Goal: Task Accomplishment & Management: Use online tool/utility

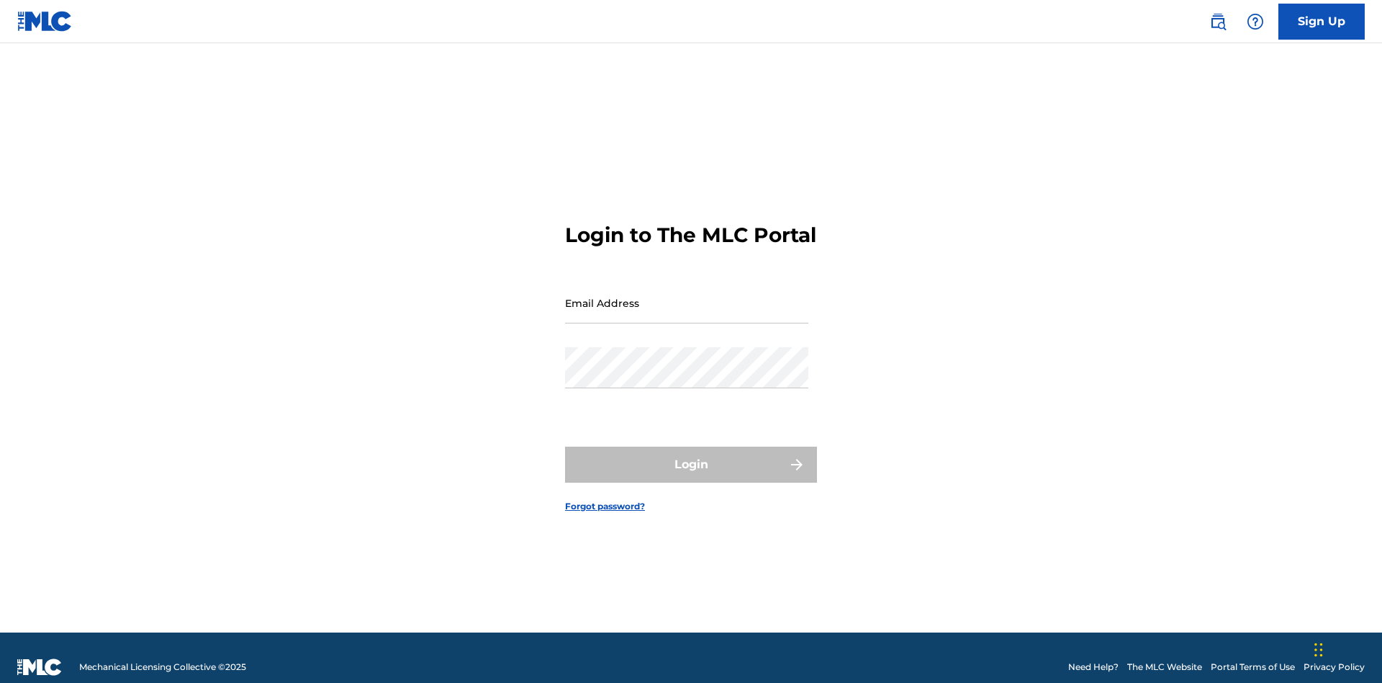
scroll to position [19, 0]
click at [687, 296] on input "Email Address" at bounding box center [686, 302] width 243 height 41
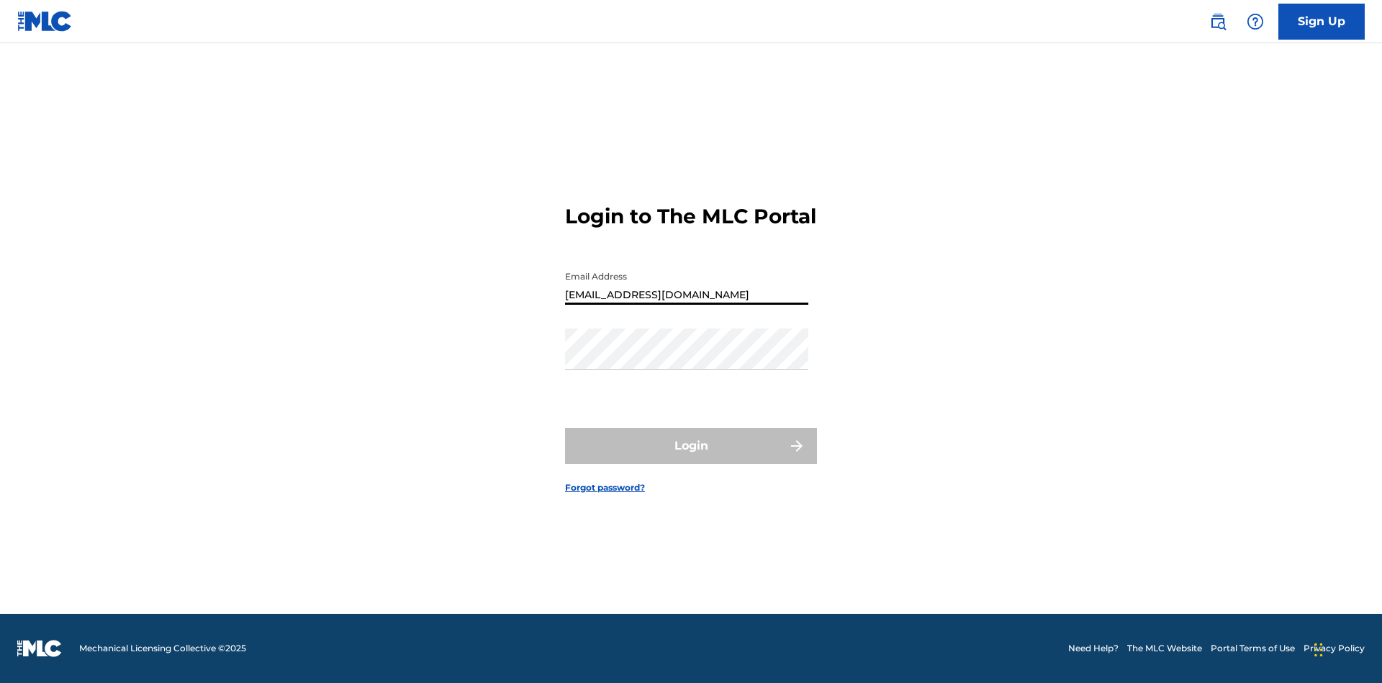
type input "[EMAIL_ADDRESS][DOMAIN_NAME]"
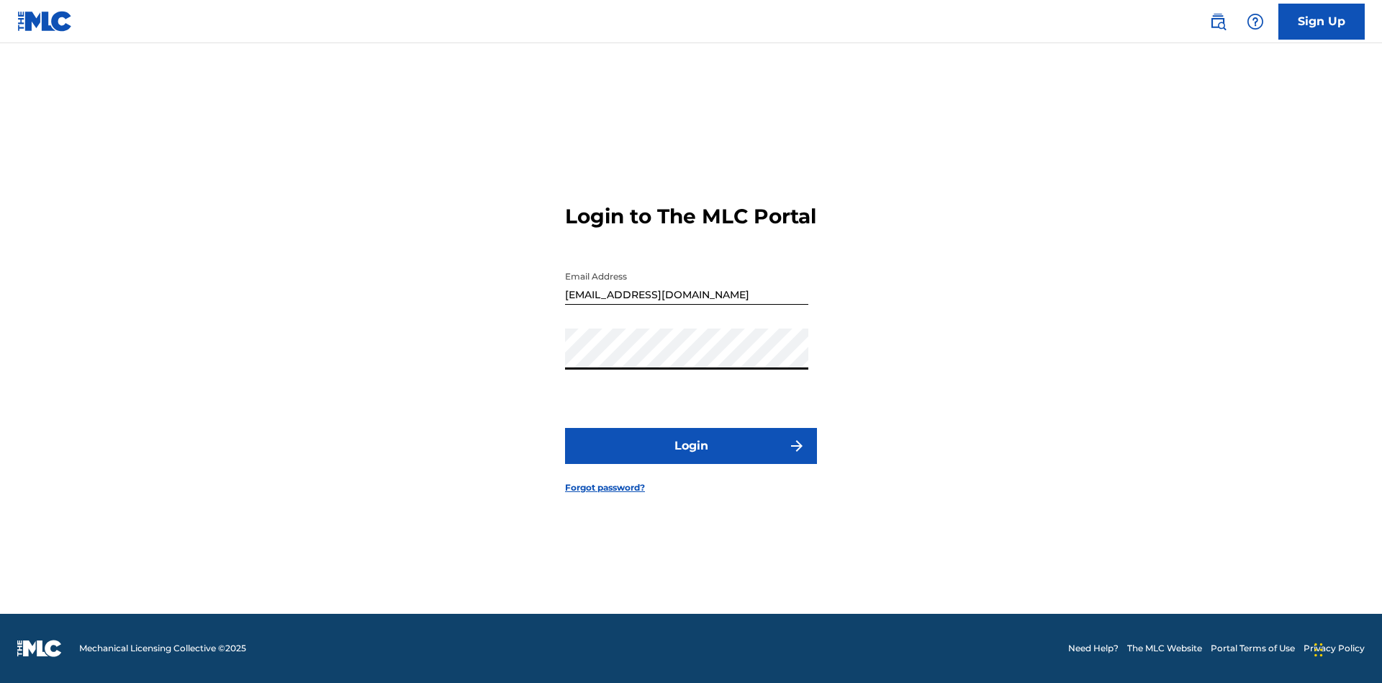
click at [691, 458] on button "Login" at bounding box center [691, 446] width 252 height 36
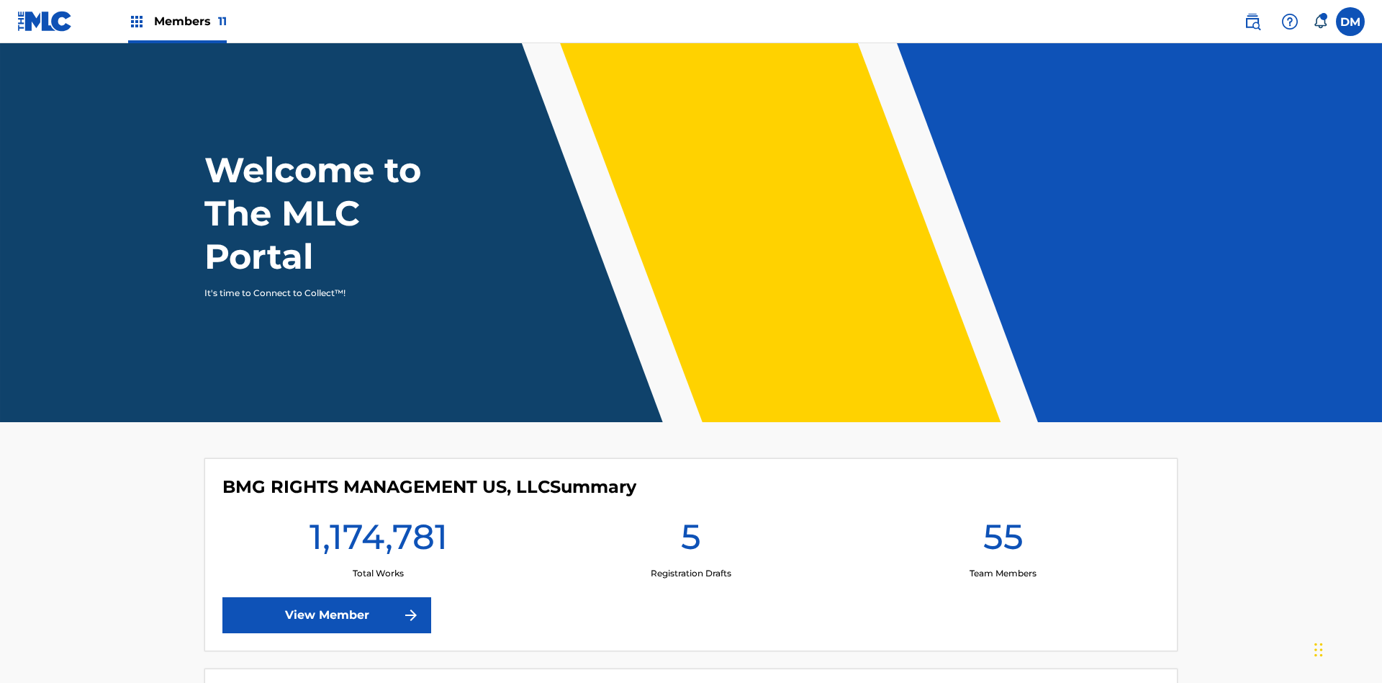
click at [177, 21] on span "Members 11" at bounding box center [190, 21] width 73 height 17
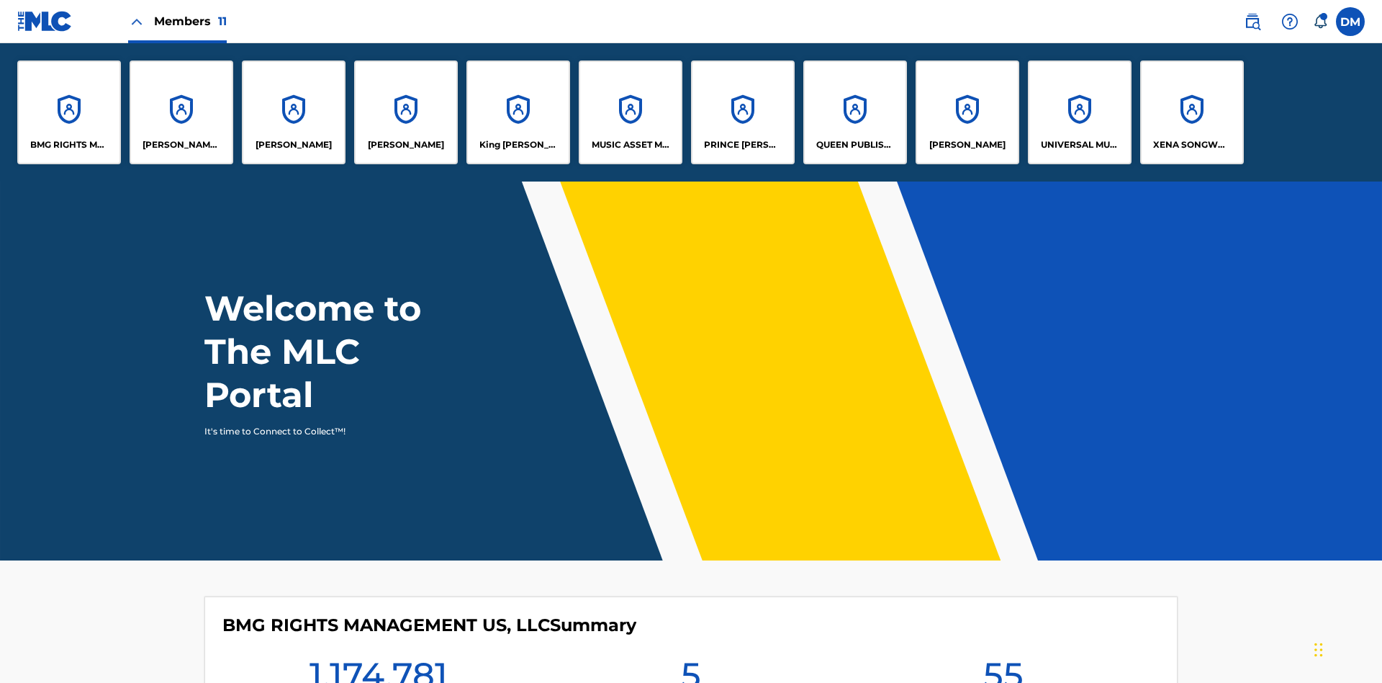
click at [518, 145] on p "King McTesterson" at bounding box center [519, 144] width 78 height 13
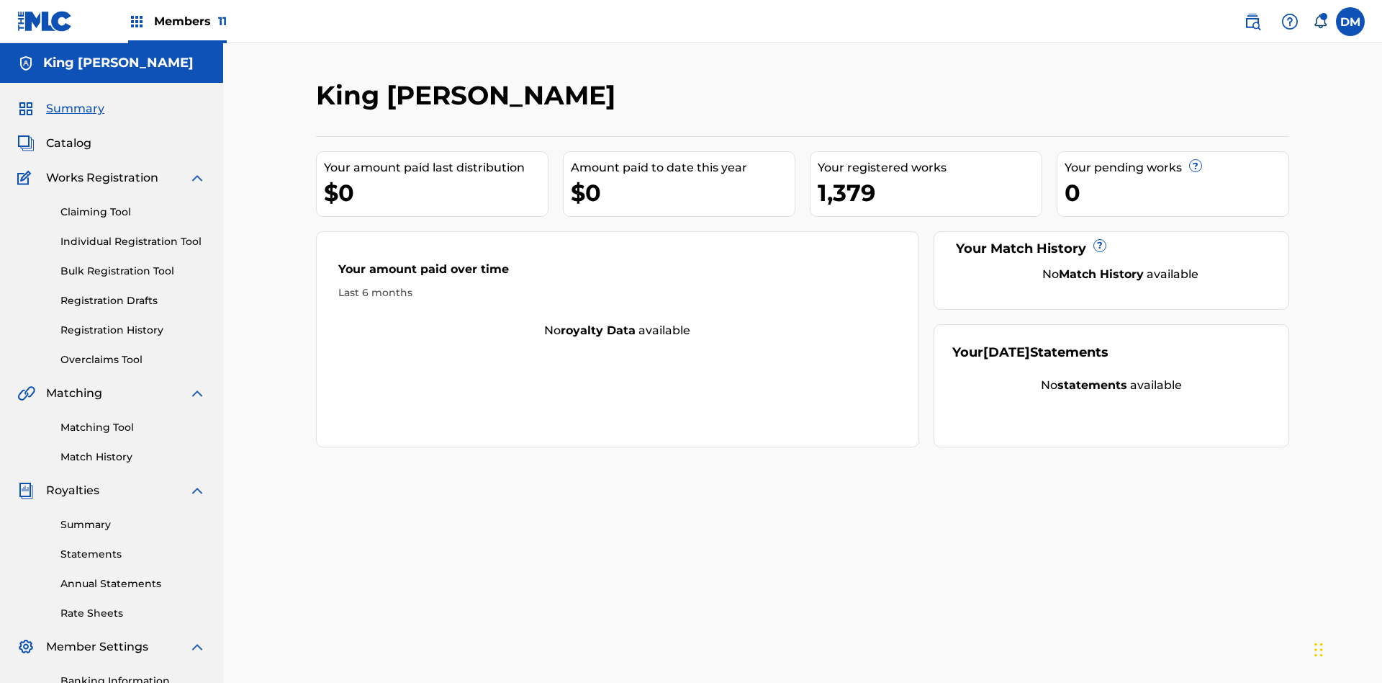
click at [133, 204] on link "Claiming Tool" at bounding box center [132, 211] width 145 height 15
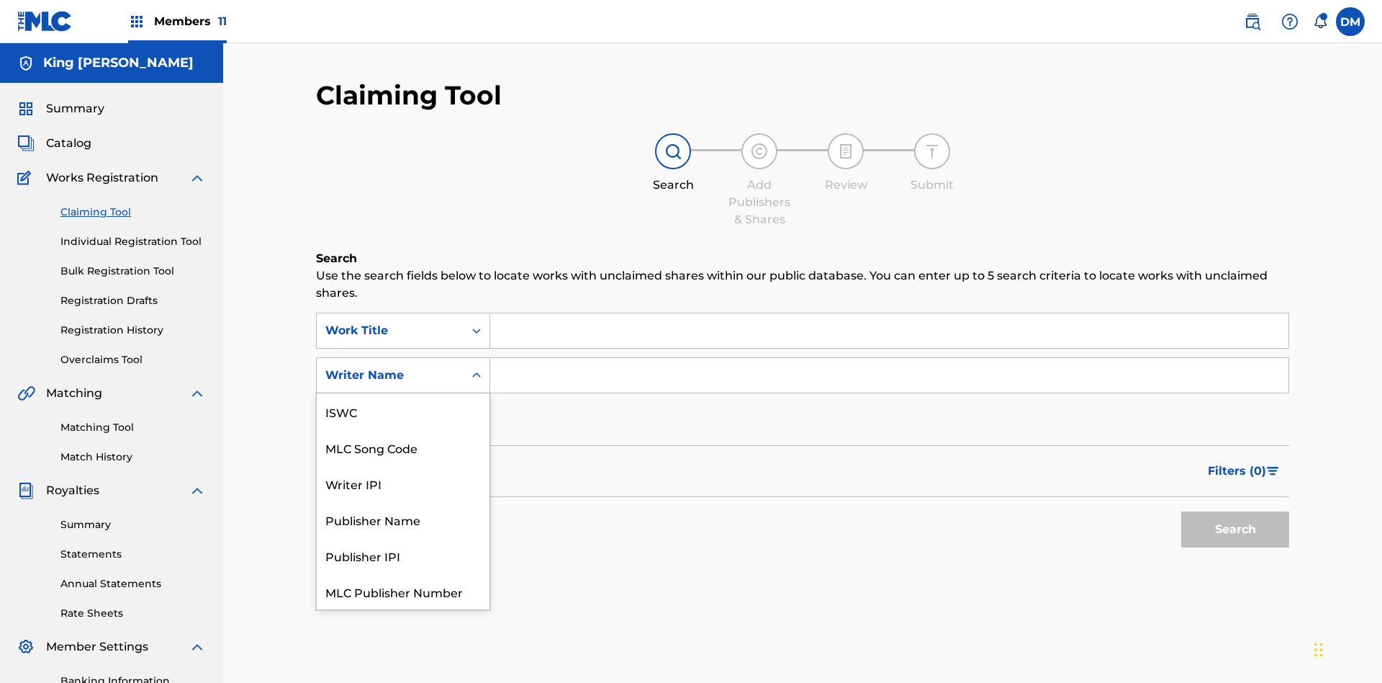
click at [403, 429] on div "MLC Song Code" at bounding box center [403, 447] width 173 height 36
click at [1236, 511] on button "Search" at bounding box center [1236, 529] width 108 height 36
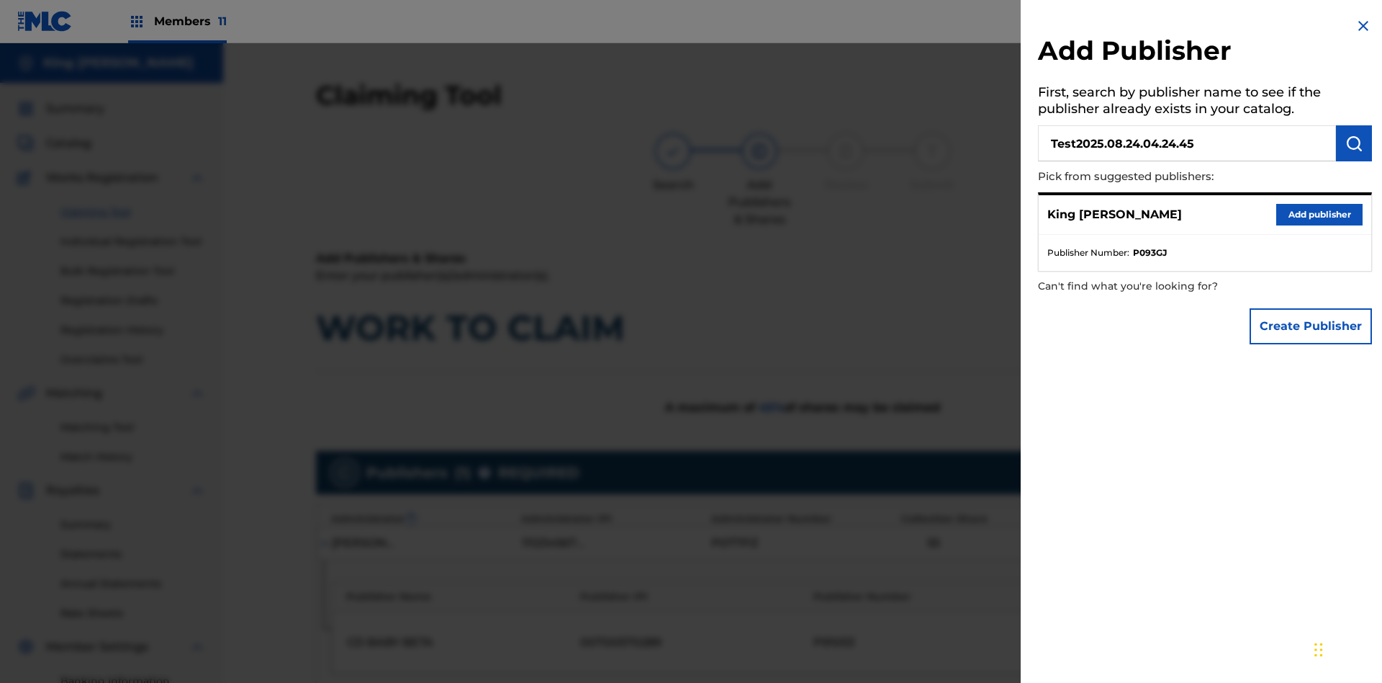
click at [1354, 143] on img "submit" at bounding box center [1354, 143] width 17 height 17
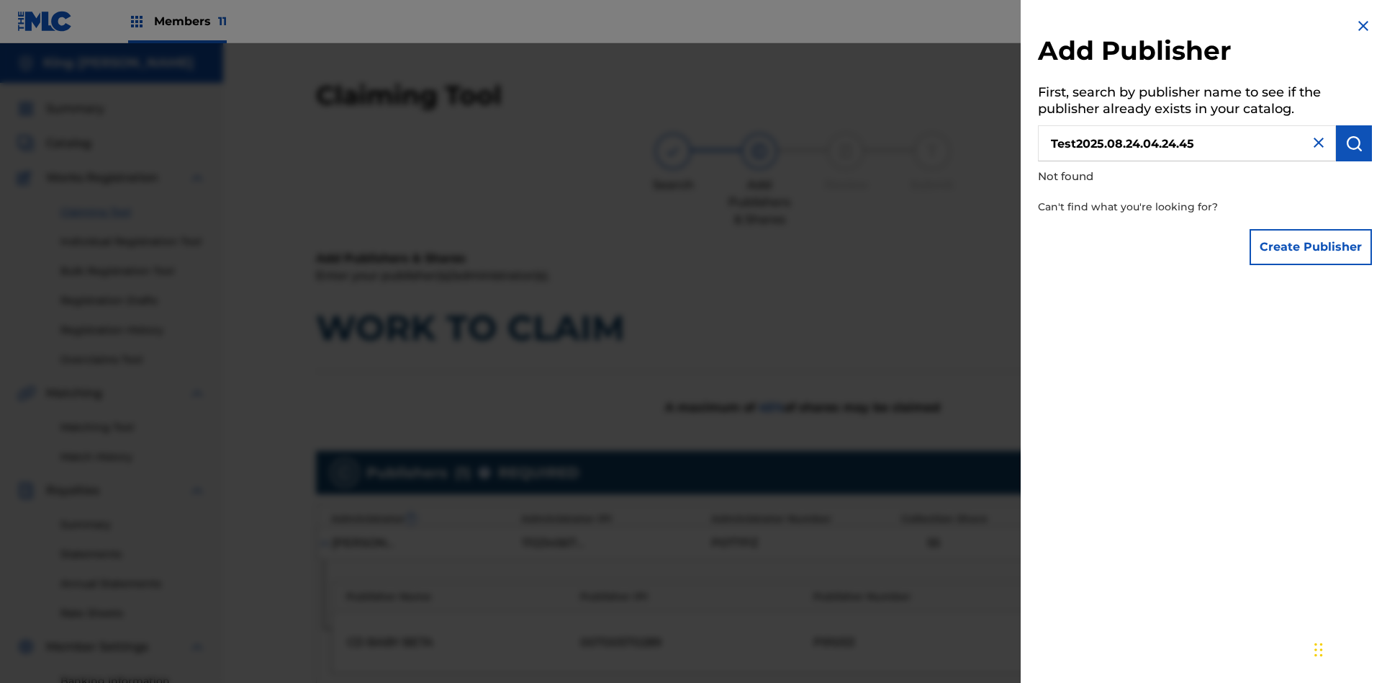
click at [1312, 246] on button "Create Publisher" at bounding box center [1311, 247] width 122 height 36
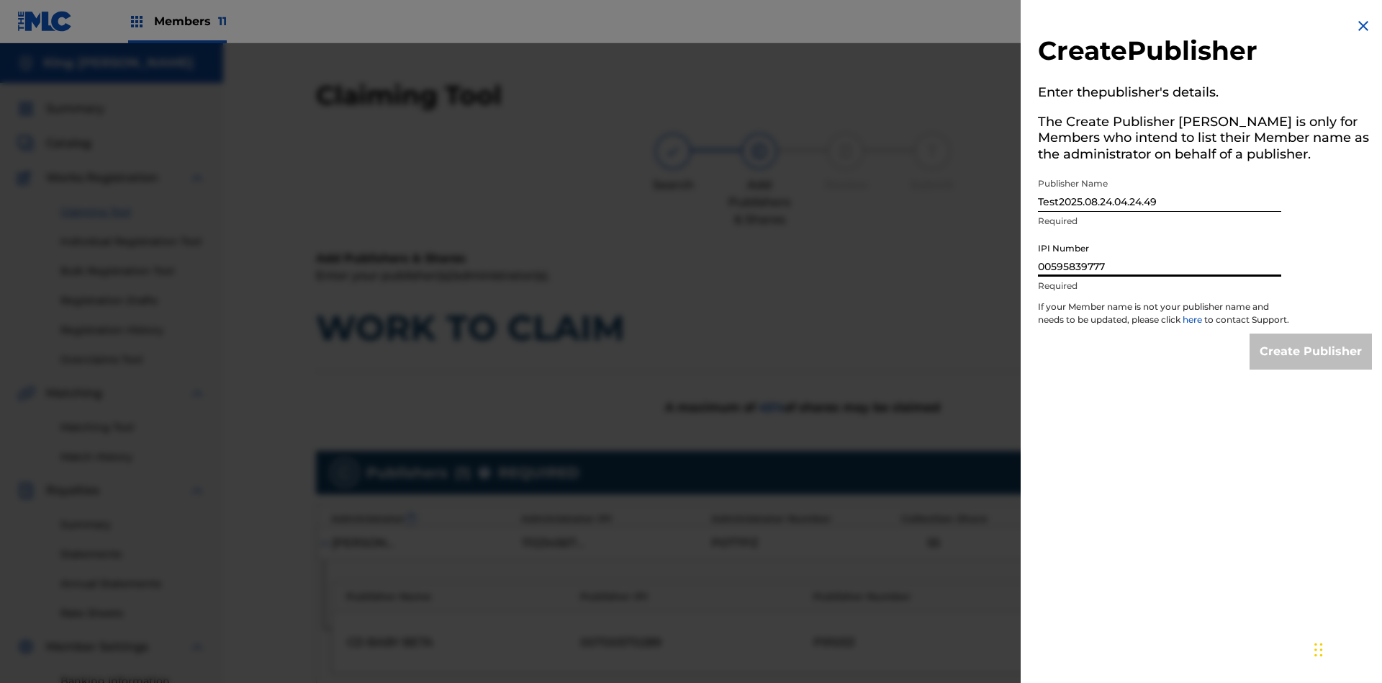
click at [1312, 364] on input "Create Publisher" at bounding box center [1311, 351] width 122 height 36
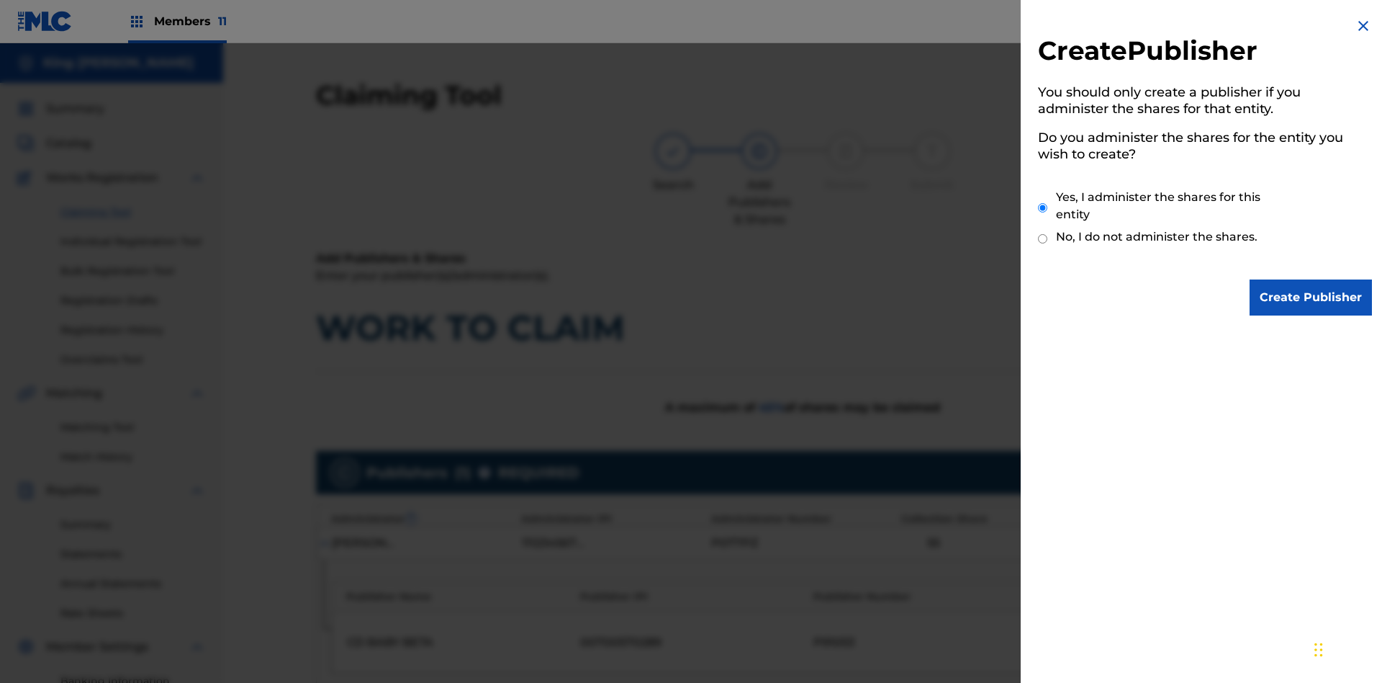
click at [1312, 297] on input "Create Publisher" at bounding box center [1311, 297] width 122 height 36
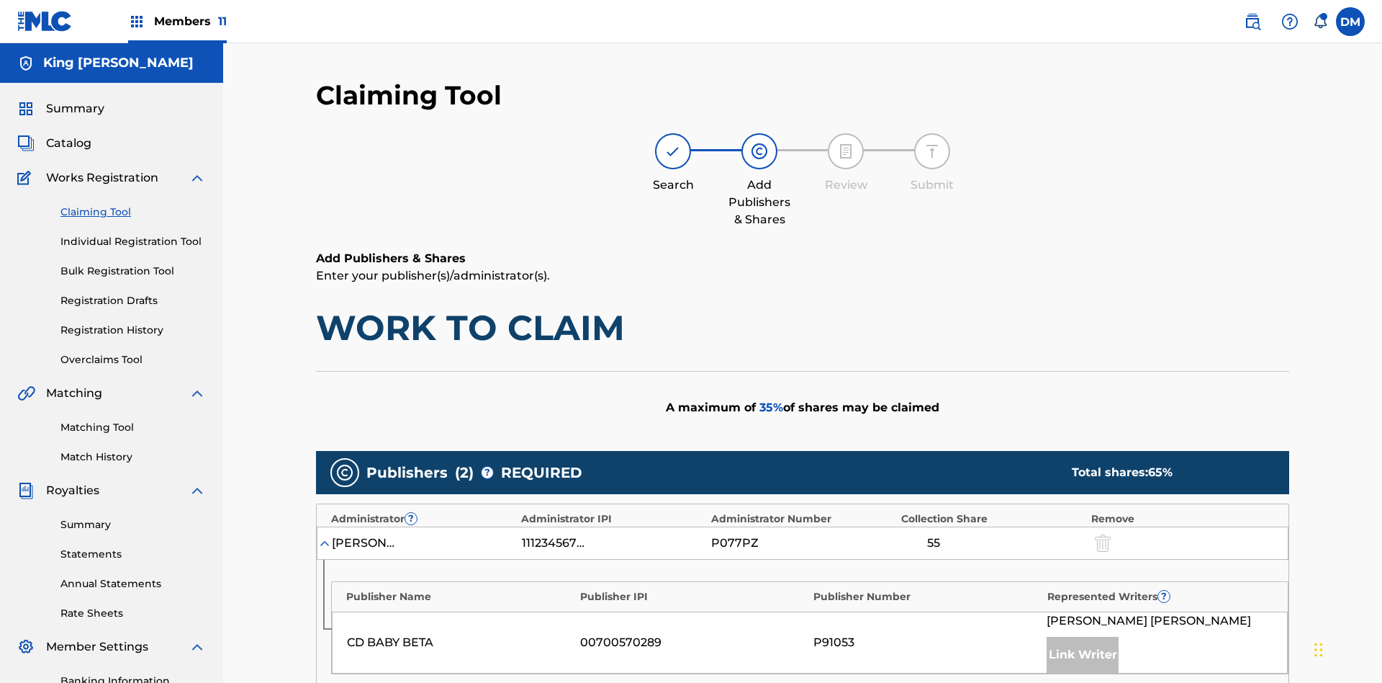
scroll to position [446, 0]
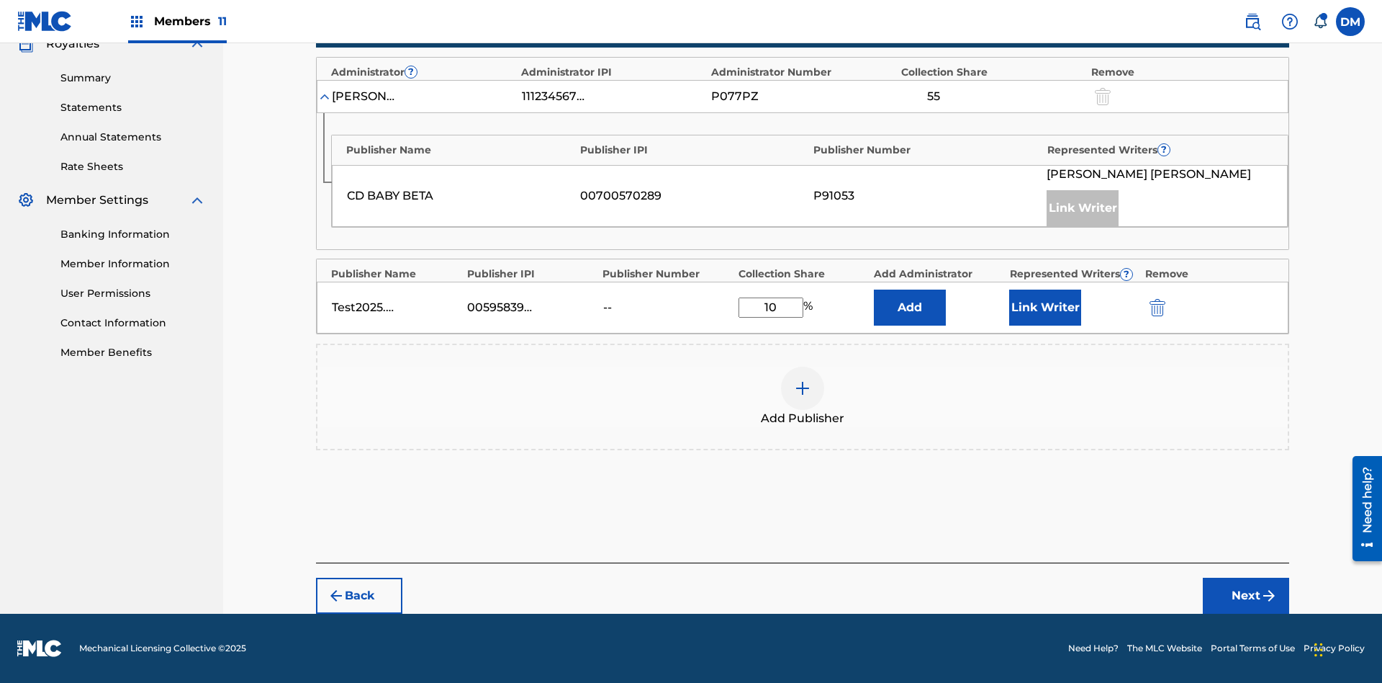
type input "10"
click at [1046, 307] on button "Link Writer" at bounding box center [1046, 307] width 72 height 36
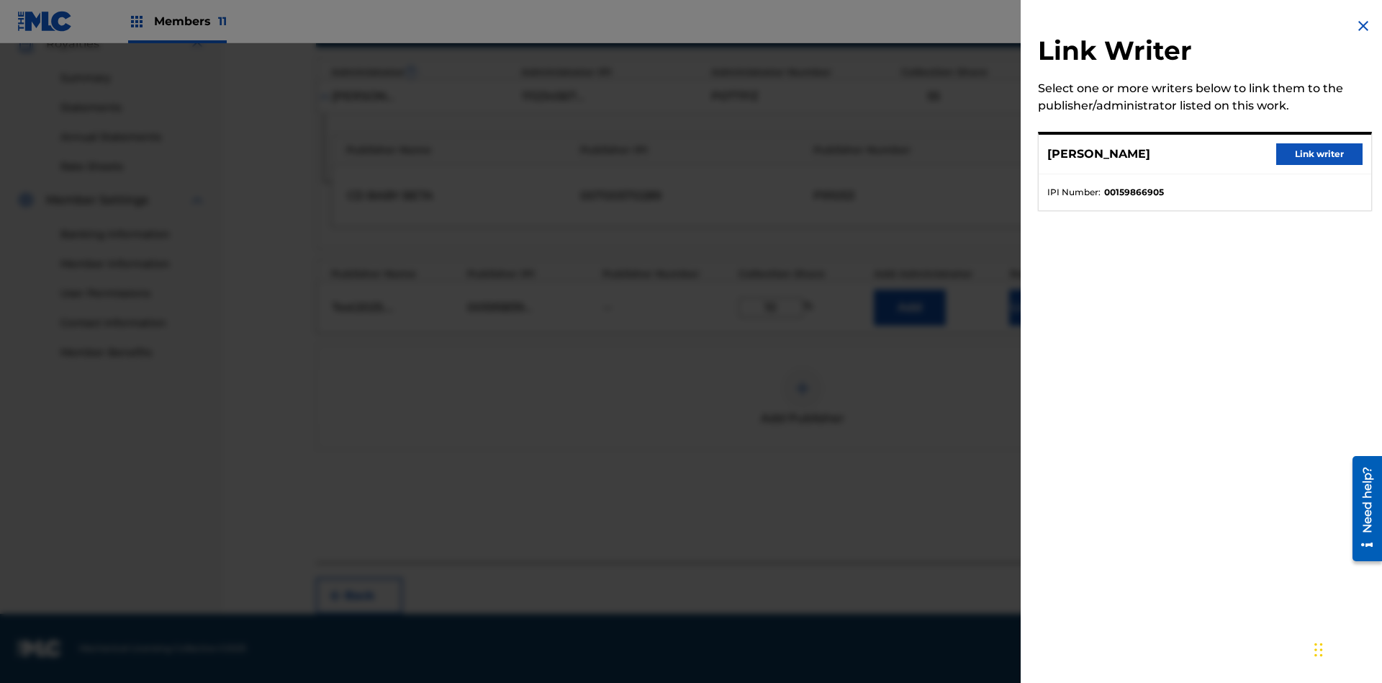
click at [1320, 154] on button "Link writer" at bounding box center [1320, 154] width 86 height 22
click at [1046, 307] on button "Link Writer" at bounding box center [1046, 307] width 72 height 36
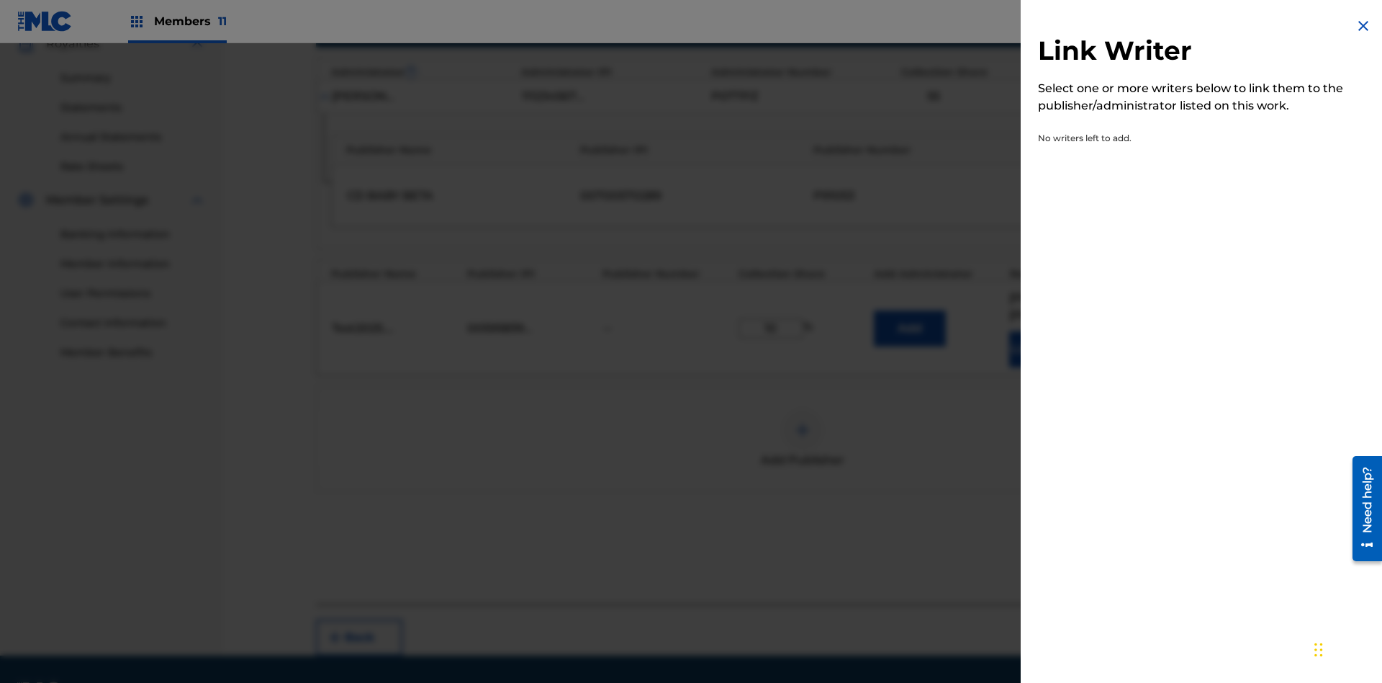
click at [1364, 26] on img at bounding box center [1363, 25] width 17 height 17
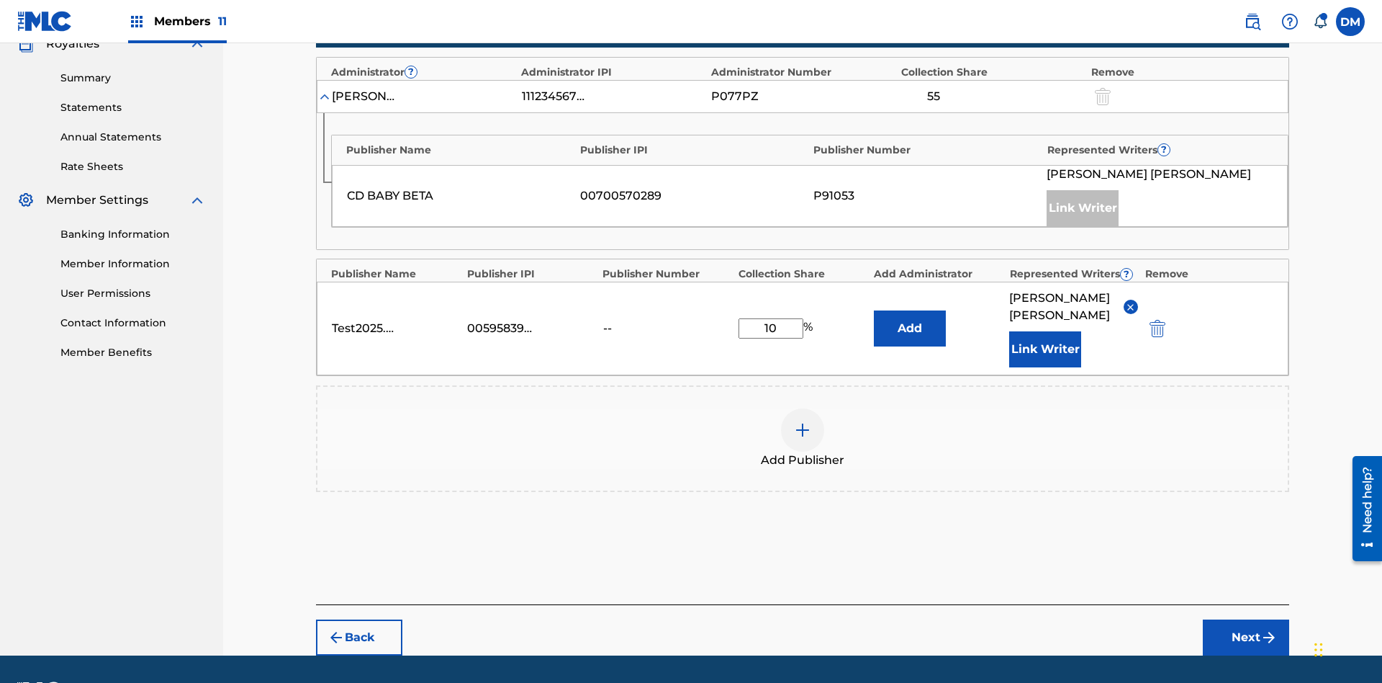
click at [910, 310] on button "Add" at bounding box center [910, 328] width 72 height 36
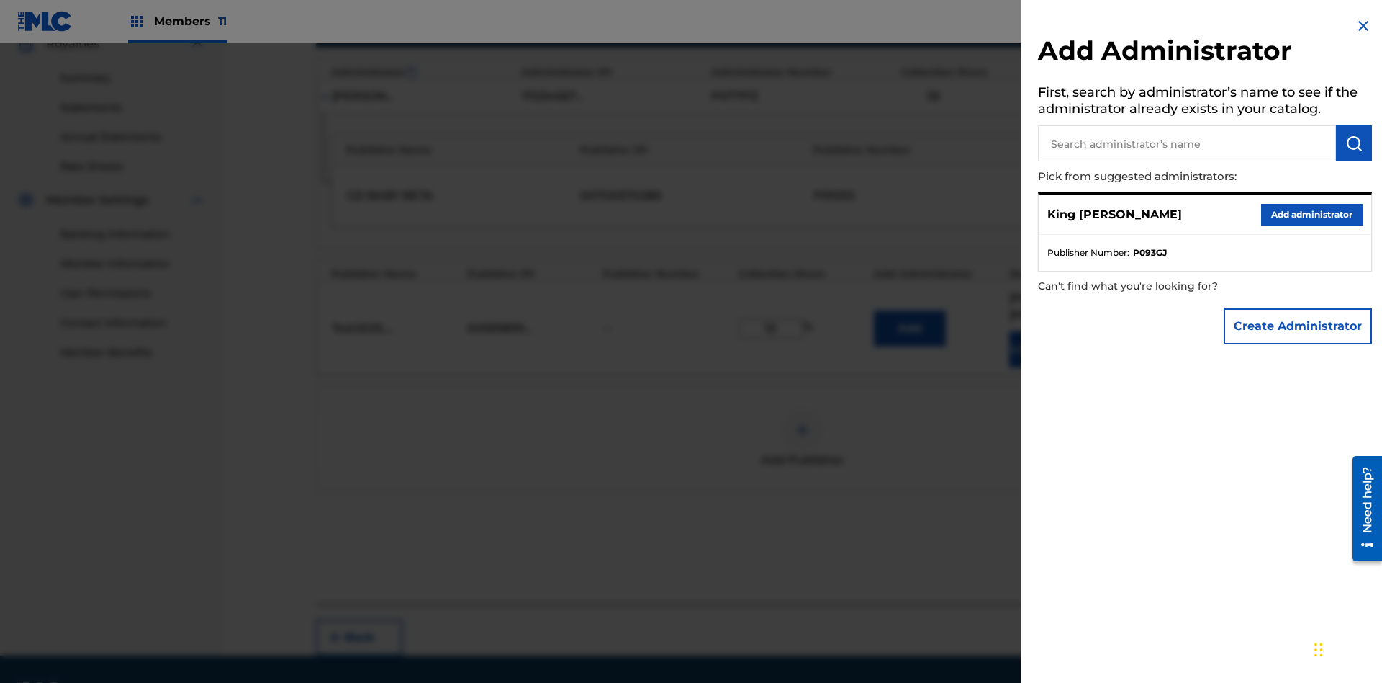
click at [1187, 143] on input "text" at bounding box center [1187, 143] width 298 height 36
type input "Test2025.08.24.04.25.10"
click at [1354, 143] on img "submit" at bounding box center [1354, 143] width 17 height 17
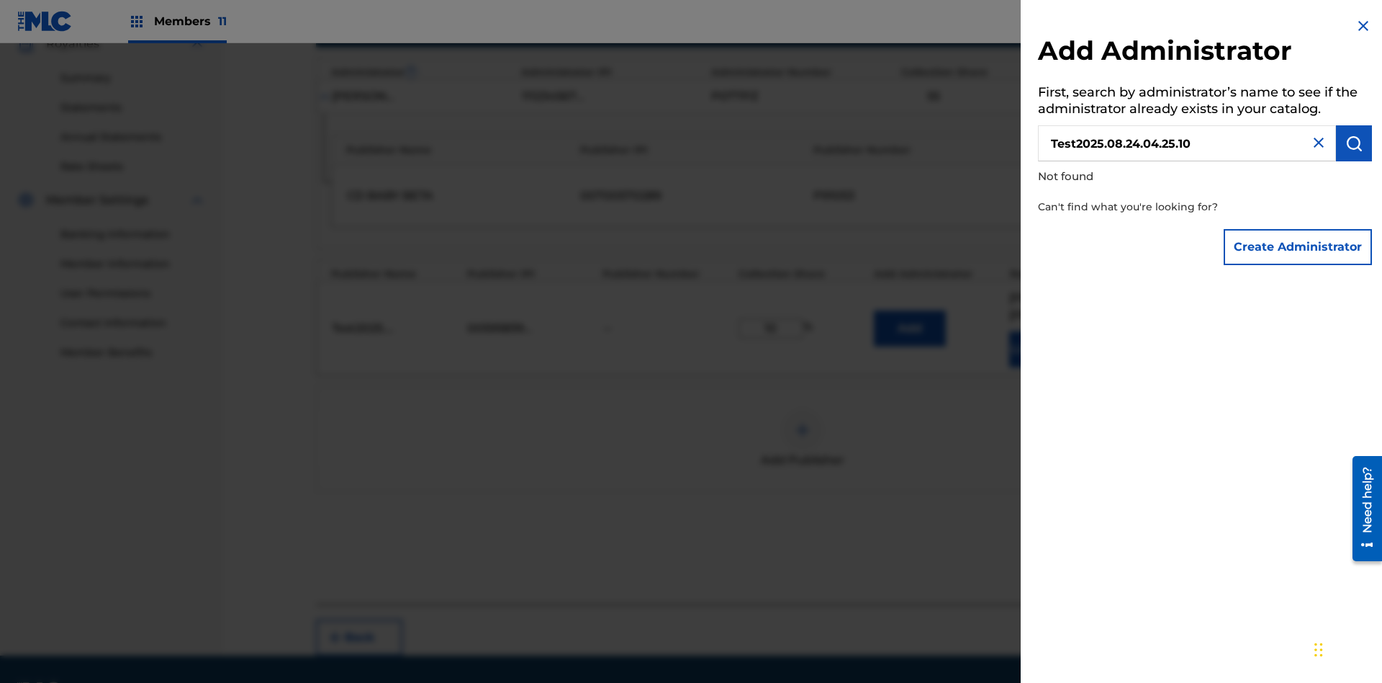
click at [1299, 246] on button "Create Administrator" at bounding box center [1298, 247] width 148 height 36
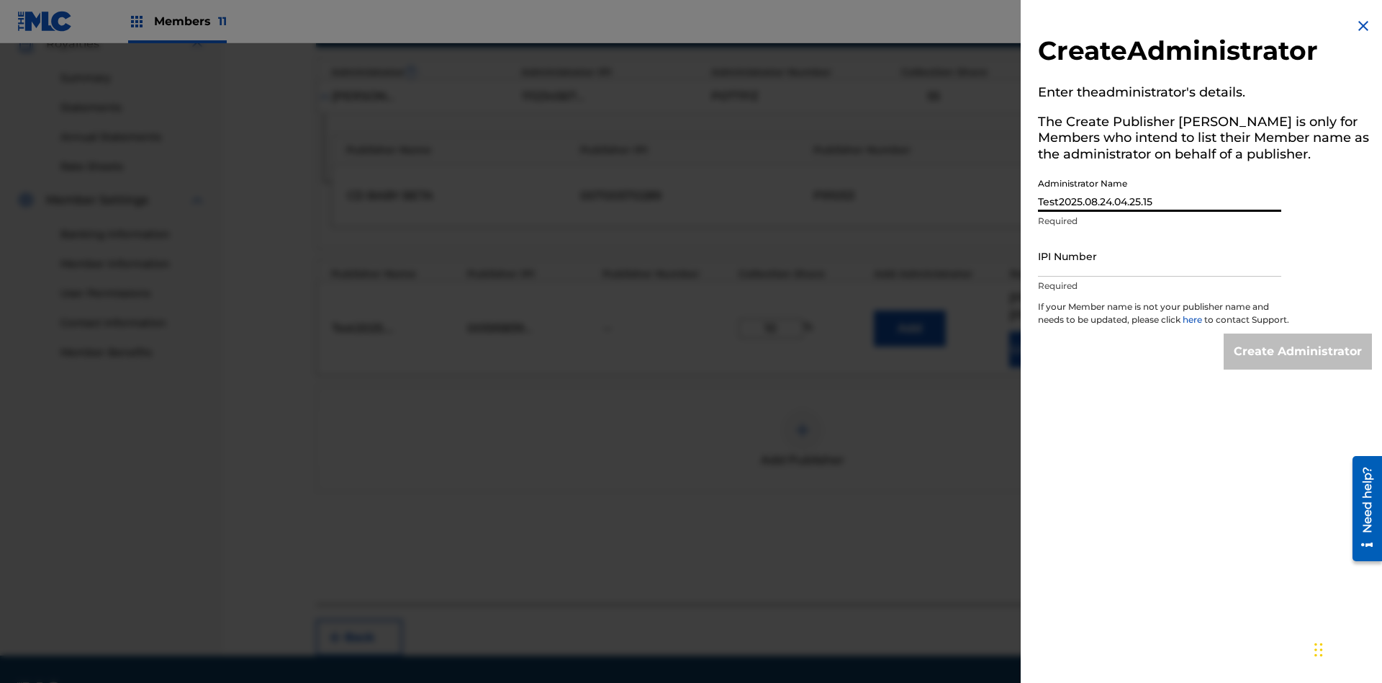
click at [1160, 256] on input "IPI Number" at bounding box center [1159, 255] width 243 height 41
click at [1299, 364] on input "Create Administrator" at bounding box center [1298, 351] width 148 height 36
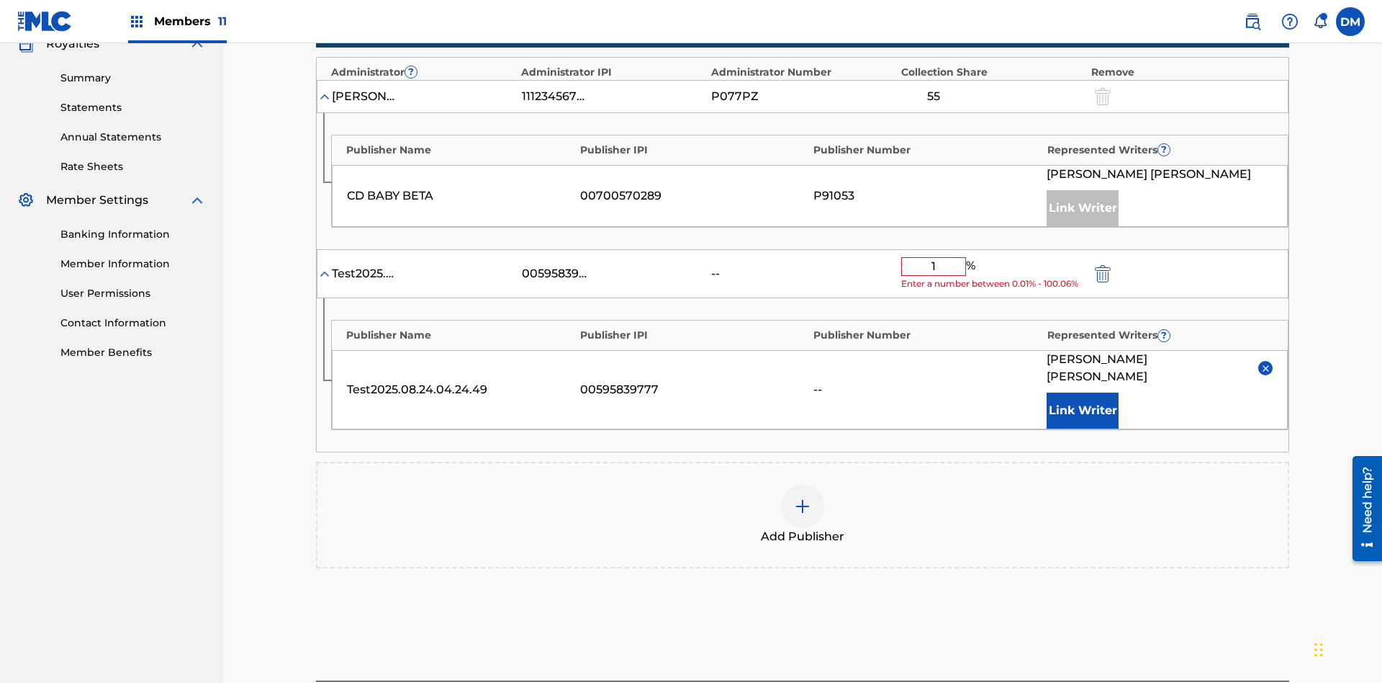
type input "10"
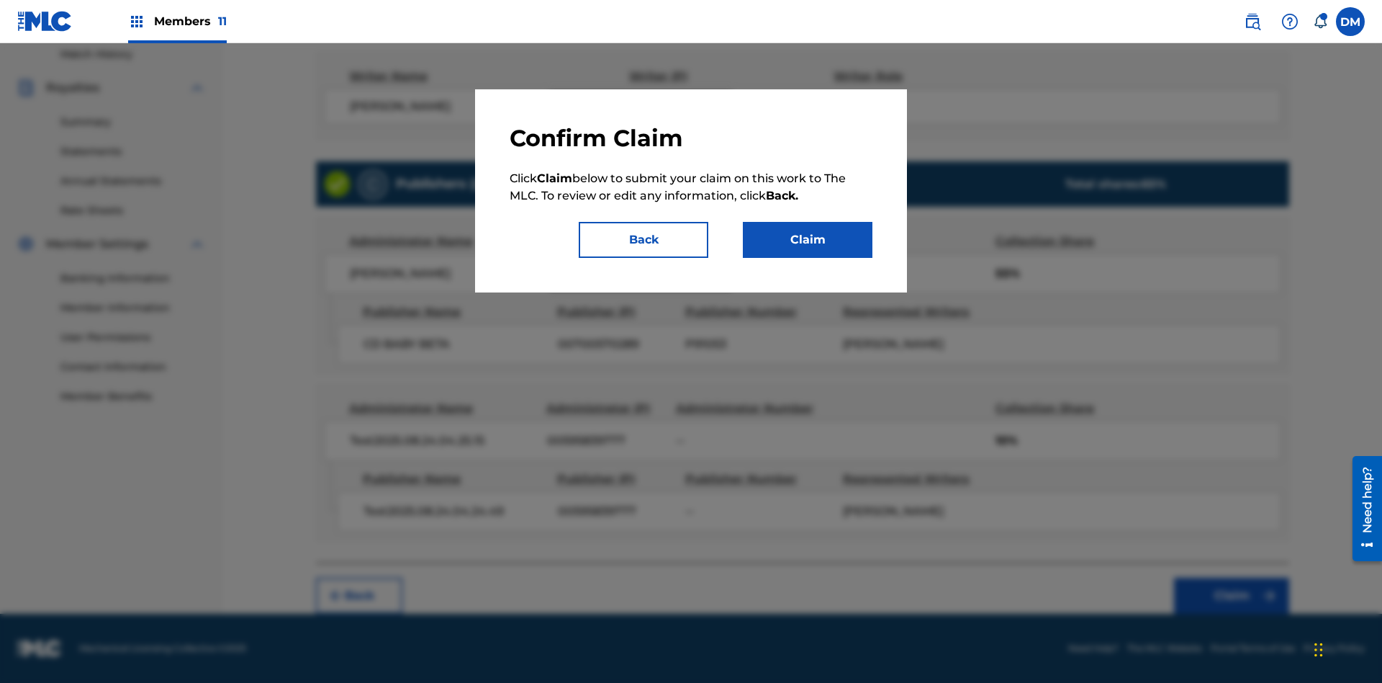
click at [808, 240] on button "Claim" at bounding box center [808, 240] width 130 height 36
